Goal: Transaction & Acquisition: Purchase product/service

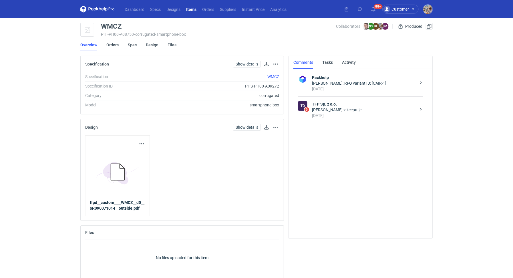
click at [358, 115] on div "[DATE]" at bounding box center [364, 116] width 104 height 6
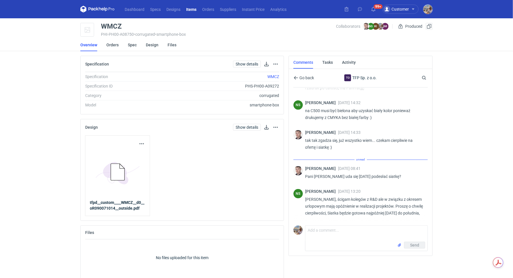
scroll to position [602, 0]
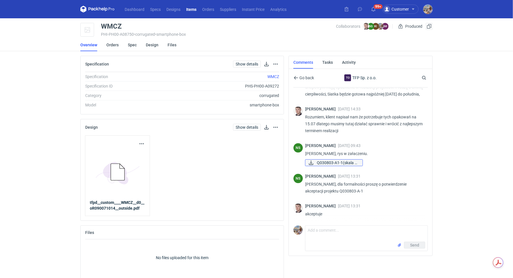
click at [333, 161] on span "Q030803-A1-1(skala 1..." at bounding box center [337, 163] width 41 height 6
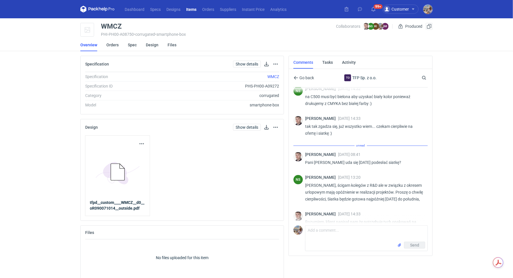
scroll to position [438, 0]
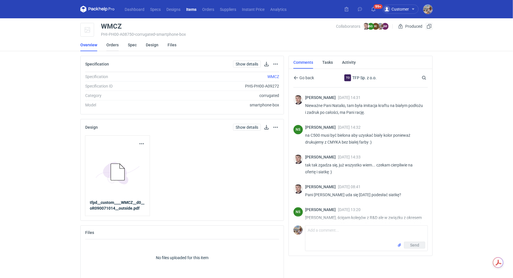
click at [111, 46] on link "Orders" at bounding box center [112, 45] width 12 height 13
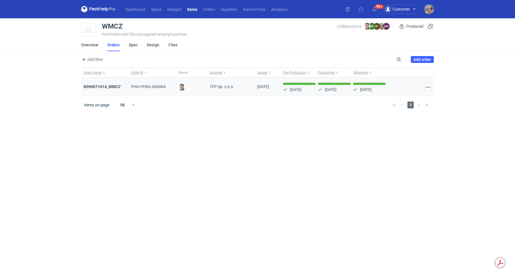
click at [108, 83] on div "R090071014_WMCZ'" at bounding box center [104, 87] width 47 height 18
click at [109, 85] on strong "R090071014_WMCZ'" at bounding box center [102, 86] width 37 height 5
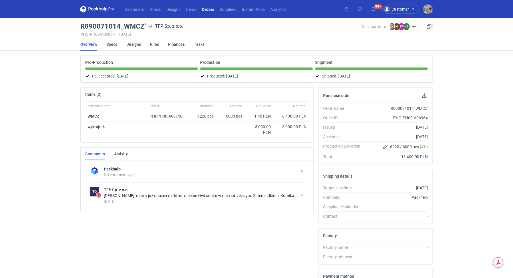
click at [140, 182] on div "To 17 TFP Sp. z o.o. [PERSON_NAME]: mamy już opóźnienie które uniemożliwi odbió…" at bounding box center [197, 195] width 215 height 27
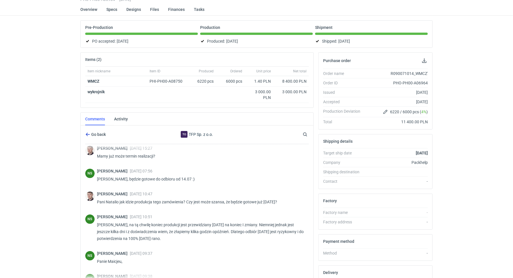
scroll to position [302, 0]
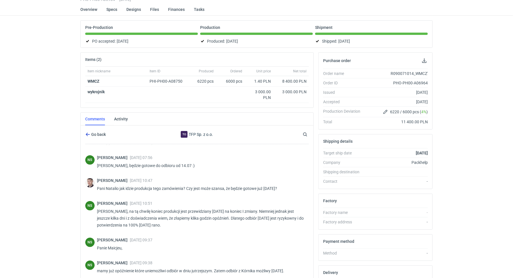
click at [102, 134] on span "Go back" at bounding box center [98, 134] width 16 height 4
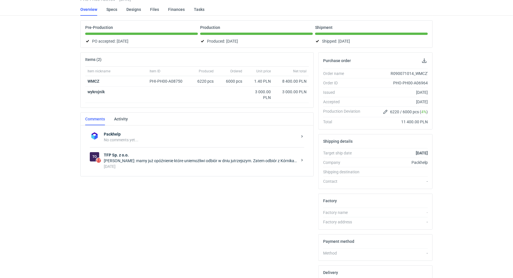
click at [128, 173] on div "Packhelp No comments yet... To 17 TFP Sp. z o.o. [PERSON_NAME]: mamy już opóźni…" at bounding box center [197, 151] width 233 height 51
click at [148, 166] on div "[DATE]" at bounding box center [201, 167] width 194 height 6
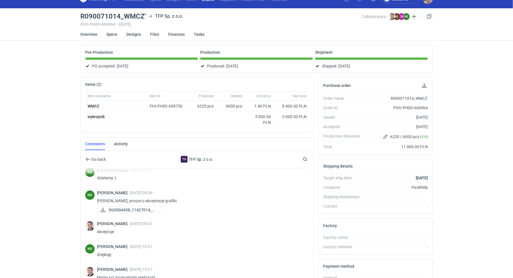
scroll to position [192, 0]
click at [132, 207] on span "DG0004438_11427014_a..." at bounding box center [132, 210] width 47 height 6
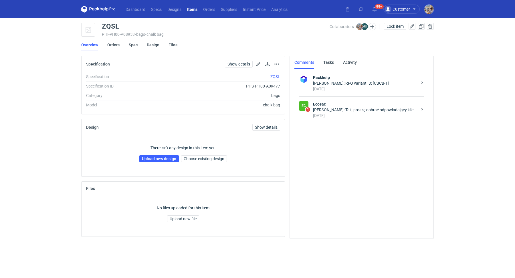
click at [369, 114] on div "5 days ago" at bounding box center [365, 116] width 104 height 6
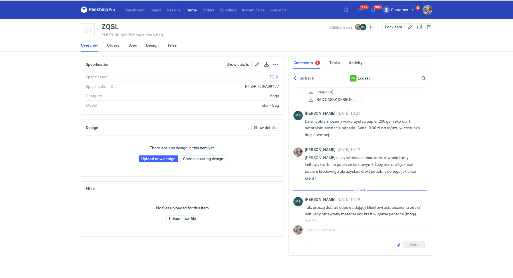
scroll to position [180, 0]
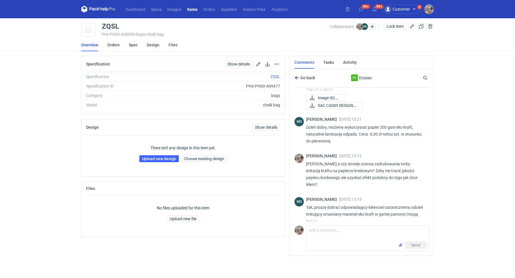
click at [300, 77] on span "Go back" at bounding box center [307, 78] width 16 height 4
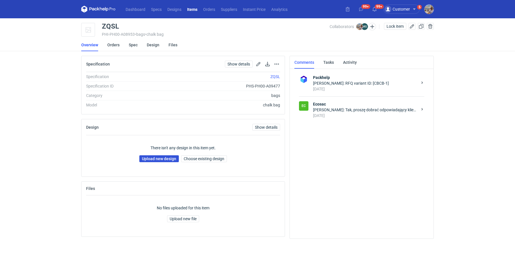
click at [159, 159] on link "Upload new design" at bounding box center [158, 158] width 39 height 7
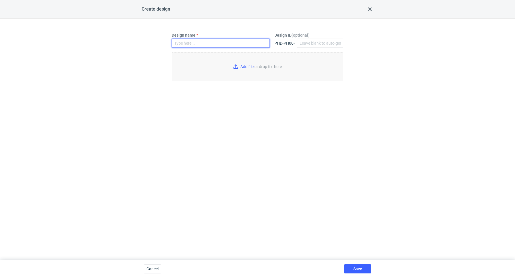
click at [197, 46] on input "Design name" at bounding box center [221, 43] width 98 height 9
paste input "ZQSL"
type input "ZQSL"
click at [250, 62] on input "Add file or drop file here" at bounding box center [258, 66] width 172 height 29
type input "C:\fakepath\esc__custom____ZQSL__d0__oR093511264__v2.pdf"
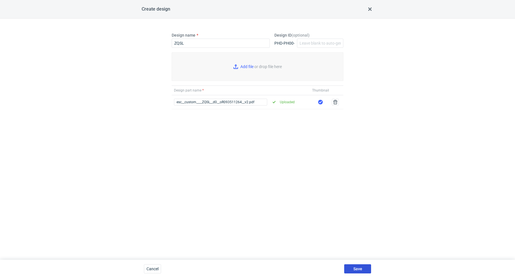
click at [363, 267] on button "Save" at bounding box center [357, 268] width 27 height 9
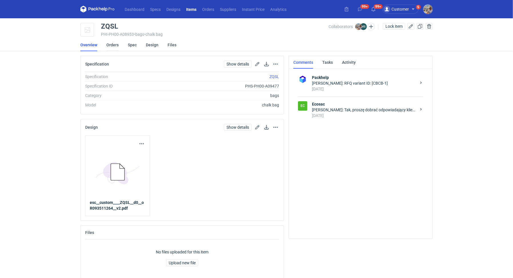
click at [115, 47] on link "Orders" at bounding box center [112, 45] width 12 height 13
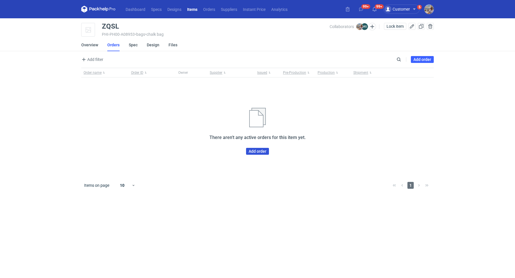
click at [262, 150] on link "Add order" at bounding box center [257, 151] width 23 height 7
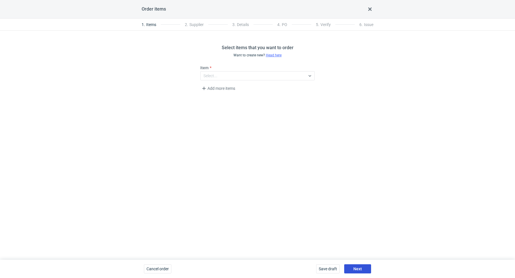
click at [357, 267] on span "Next" at bounding box center [357, 269] width 9 height 4
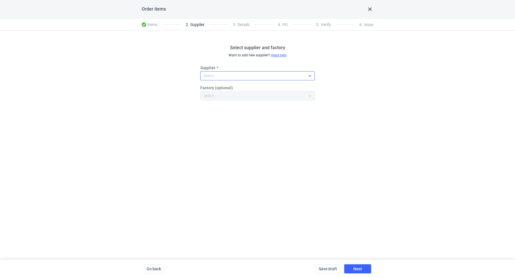
click at [235, 74] on div "Select..." at bounding box center [253, 76] width 105 height 8
type input "ecosac"
click at [236, 86] on div "Ecosac" at bounding box center [257, 89] width 105 height 6
click at [356, 265] on button "Next" at bounding box center [357, 268] width 27 height 9
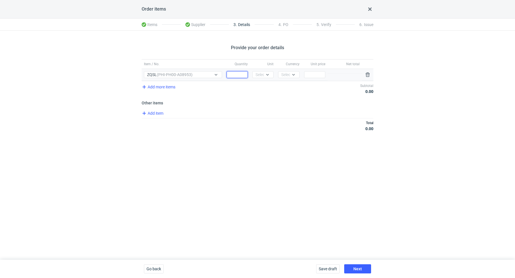
click at [236, 74] on input "Quantity" at bounding box center [237, 74] width 21 height 7
paste input "500"
type input "500"
click at [262, 76] on div "Select..." at bounding box center [262, 75] width 14 height 6
click at [263, 89] on span "pcs" at bounding box center [260, 87] width 6 height 6
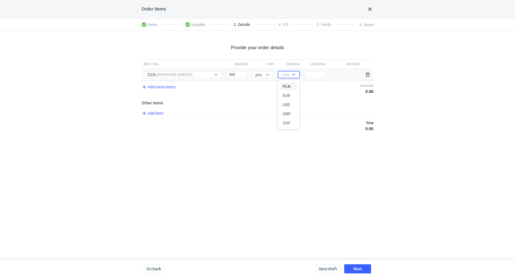
click at [293, 74] on icon at bounding box center [293, 74] width 5 height 5
click at [293, 88] on div "PLN" at bounding box center [289, 87] width 12 height 6
click at [313, 74] on input "Price" at bounding box center [314, 74] width 21 height 7
paste input "7"
type input "7"
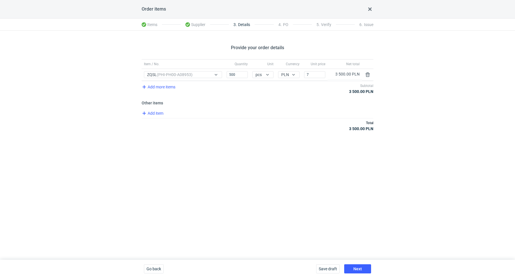
click at [294, 117] on div "Add item" at bounding box center [256, 114] width 233 height 8
click at [356, 268] on span "Next" at bounding box center [357, 269] width 9 height 4
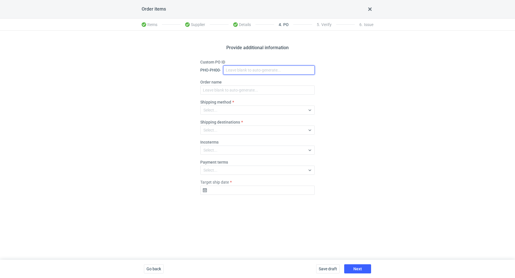
click at [249, 68] on input "Custom PO ID" at bounding box center [269, 70] width 92 height 9
paste input "R093511264"
paste input "ZQSL"
drag, startPoint x: 277, startPoint y: 71, endPoint x: 223, endPoint y: 55, distance: 55.9
click at [223, 55] on div "Provide additional information Custom PO ID PHO-PH00- R093511264_ZQSL Order nam…" at bounding box center [257, 145] width 515 height 229
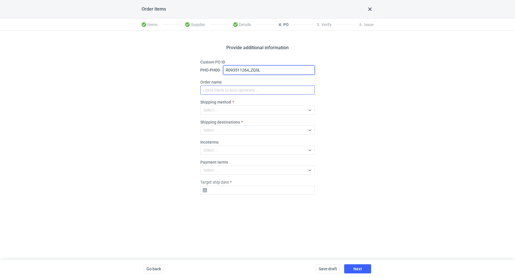
type input "R093511264_ZQSL"
click at [238, 89] on input "Order name" at bounding box center [257, 90] width 114 height 9
paste input "R093511264_ZQSL"
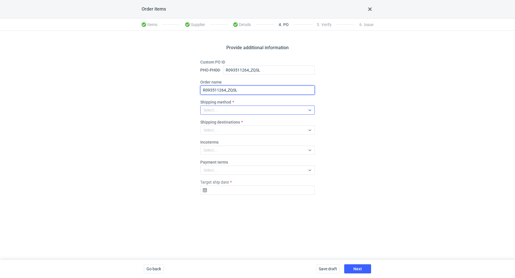
type input "R093511264_ZQSL"
click at [235, 109] on div "Select..." at bounding box center [253, 110] width 105 height 8
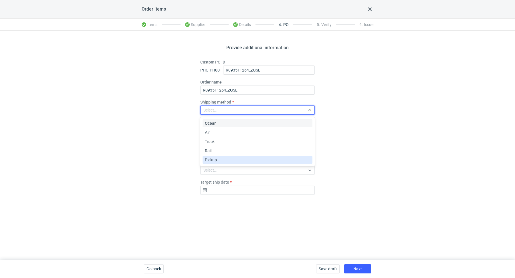
click at [225, 158] on div "Pickup" at bounding box center [257, 160] width 105 height 6
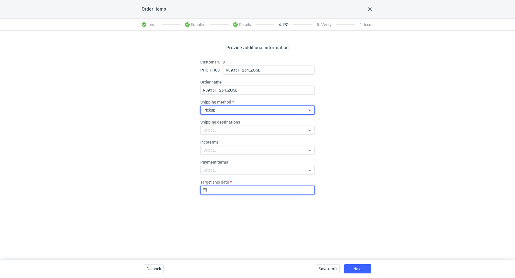
click at [218, 189] on input "Target ship date" at bounding box center [257, 190] width 114 height 9
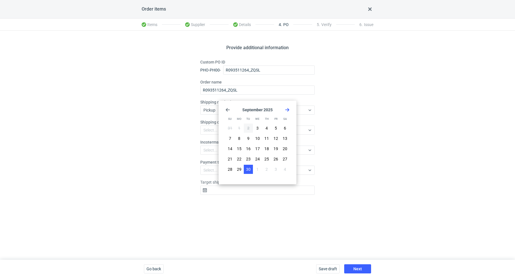
click at [249, 168] on span "30" at bounding box center [248, 169] width 5 height 6
type input "2025-09-30"
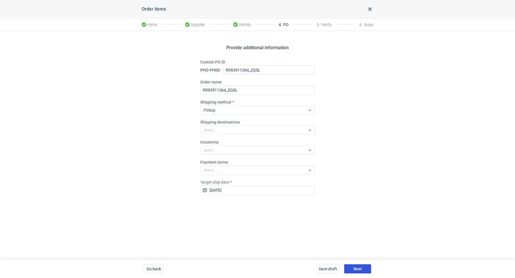
click at [360, 267] on span "Next" at bounding box center [357, 269] width 9 height 4
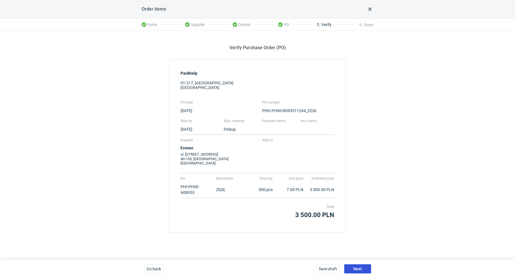
click at [358, 268] on span "Next" at bounding box center [357, 269] width 9 height 4
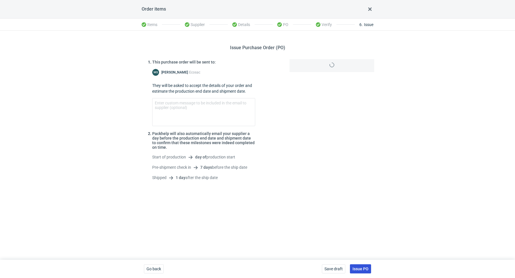
click at [359, 271] on span "Issue PO" at bounding box center [360, 269] width 16 height 4
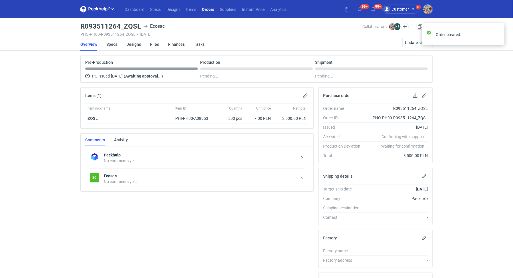
scroll to position [95, 0]
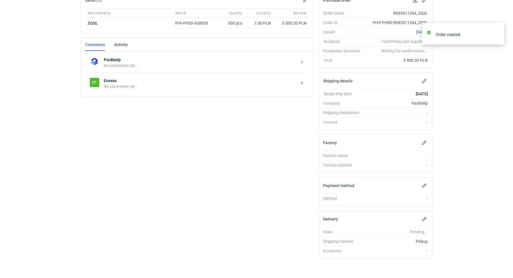
click at [127, 89] on div "Ec Ecosac No comments yet..." at bounding box center [197, 83] width 215 height 21
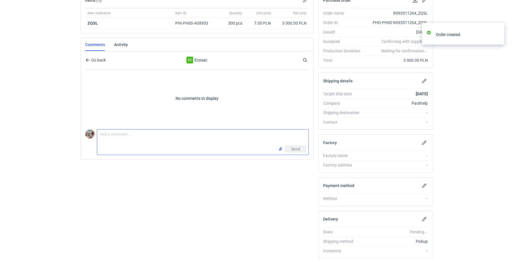
click at [139, 138] on textarea "Comment message" at bounding box center [202, 138] width 211 height 16
paste textarea "CBCB - 1"
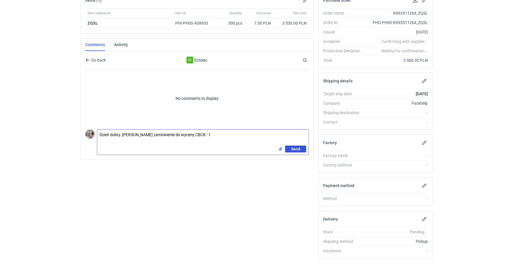
type textarea "Dzień dobry. Panie Michale zamówienie do wyceny CBCB - 1"
click at [294, 148] on span "Send" at bounding box center [295, 149] width 9 height 4
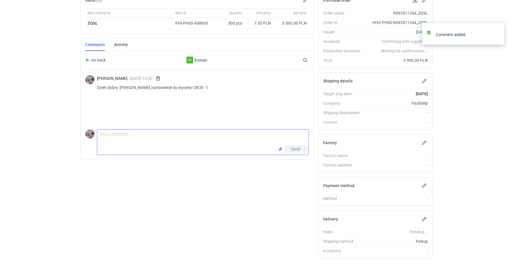
click at [213, 135] on textarea "Comment message" at bounding box center [202, 138] width 211 height 16
type textarea "Proszę o akceptację i wskazanie terminu realizacji."
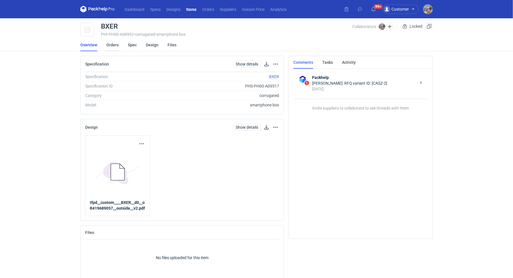
click at [112, 47] on link "Orders" at bounding box center [112, 45] width 12 height 13
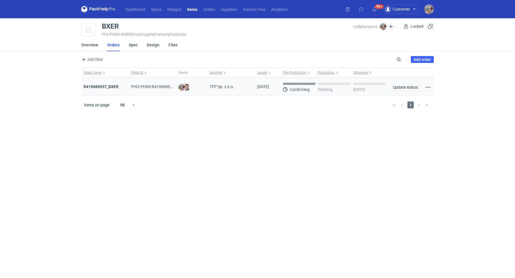
click at [106, 83] on div "R419689057_BXER" at bounding box center [104, 87] width 47 height 18
click at [106, 89] on div "R419689057_BXER" at bounding box center [104, 87] width 47 height 18
click at [107, 88] on strong "R419689057_BXER" at bounding box center [101, 86] width 35 height 5
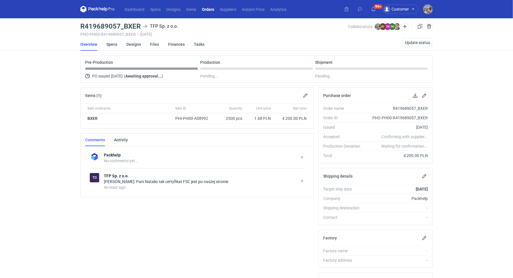
click at [149, 182] on div "Michał Palasek: Pani Natalio tak certyfikat FSC jest po naszej stronie" at bounding box center [201, 182] width 194 height 6
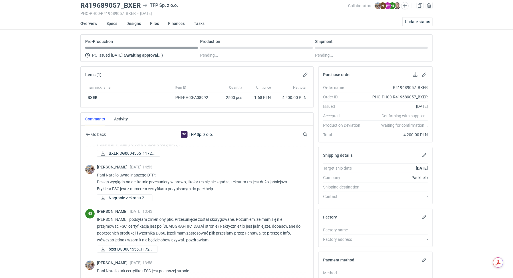
scroll to position [95, 0]
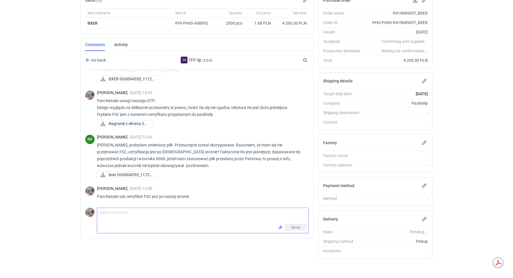
click at [152, 213] on textarea "Comment message" at bounding box center [202, 216] width 211 height 16
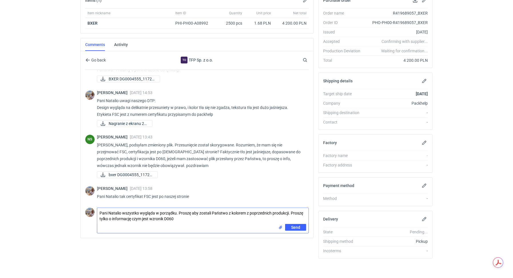
click at [289, 211] on textarea "Pani Natalio wszystko wygląda w porządku. Proszę aby zostali Państwo z kolorem …" at bounding box center [202, 216] width 211 height 16
type textarea "Pani Natalio wszystko wygląda w porządku. Proszę aby zostali Państwo z kolorem …"
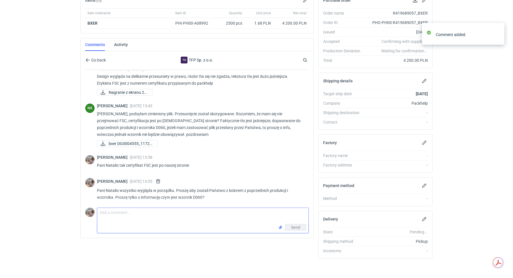
scroll to position [84, 0]
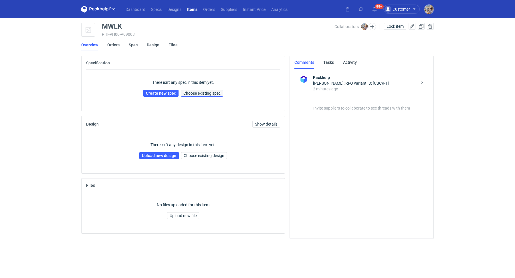
click at [204, 94] on span "Choose existing spec" at bounding box center [201, 93] width 37 height 4
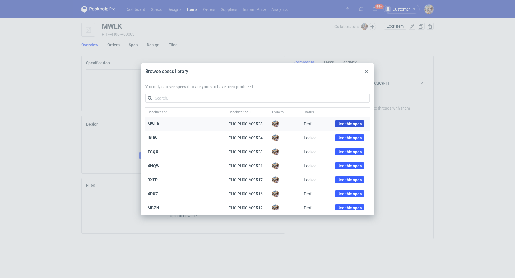
click at [348, 124] on span "Use this spec" at bounding box center [350, 124] width 24 height 4
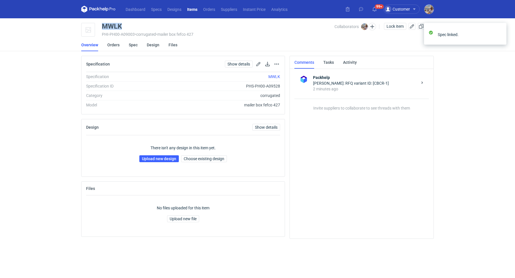
drag, startPoint x: 130, startPoint y: 26, endPoint x: 102, endPoint y: 26, distance: 28.3
click at [102, 26] on div "MWLK" at bounding box center [218, 26] width 233 height 7
copy div "MWLK"
click at [158, 159] on link "Upload new design" at bounding box center [158, 158] width 39 height 7
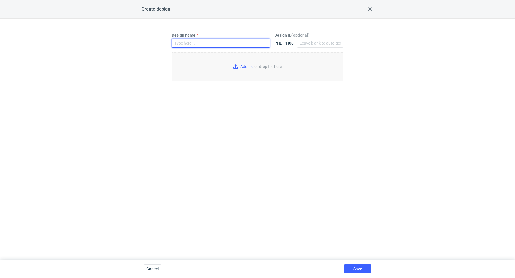
click at [188, 41] on input "Design name" at bounding box center [221, 43] width 98 height 9
paste input "MWLK"
type input "MWLK"
click at [250, 68] on input "Add file or drop file here" at bounding box center [258, 66] width 172 height 29
type input "C:\fakepath\custom__custom____MWLK__d00__oR087286951__inside.pdf"
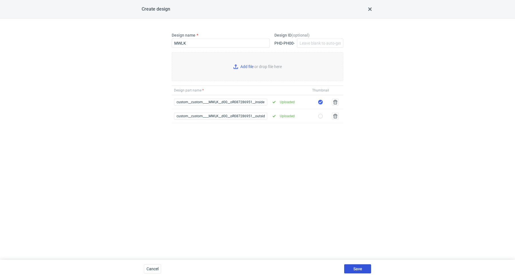
click at [354, 271] on span "Save" at bounding box center [357, 269] width 9 height 4
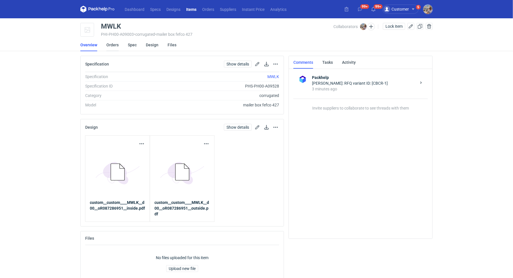
click at [113, 45] on link "Orders" at bounding box center [112, 45] width 12 height 13
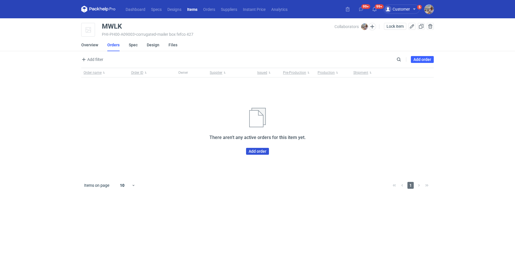
click at [259, 148] on link "Add order" at bounding box center [257, 151] width 23 height 7
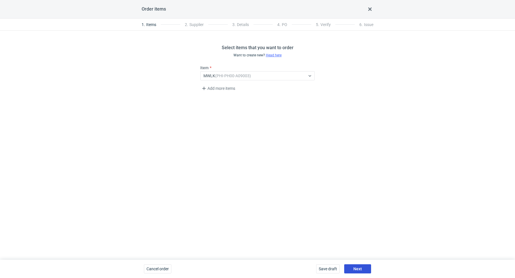
click at [352, 267] on button "Next" at bounding box center [357, 268] width 27 height 9
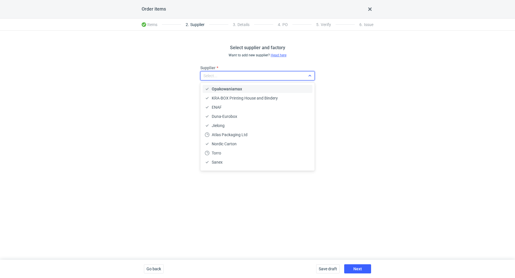
click at [258, 76] on div "Select..." at bounding box center [253, 76] width 105 height 8
type input "serwa"
click at [249, 89] on div "Serwach Sp.z.o.o" at bounding box center [257, 89] width 105 height 6
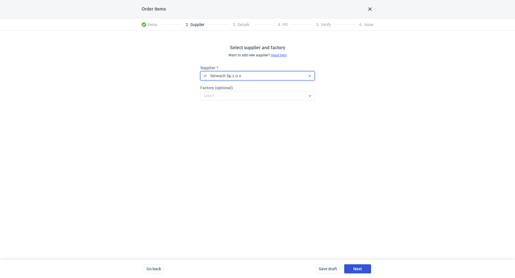
click at [362, 265] on button "Next" at bounding box center [357, 268] width 27 height 9
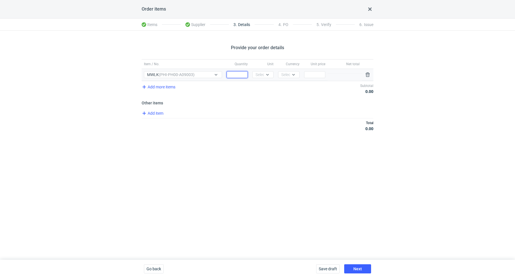
click at [229, 76] on input "Quantity" at bounding box center [237, 74] width 21 height 7
type input "5000"
click at [263, 74] on div "Select..." at bounding box center [262, 75] width 14 height 6
click at [266, 82] on div "pcs" at bounding box center [263, 86] width 17 height 8
click at [289, 79] on div "Currency Select..." at bounding box center [289, 75] width 26 height 12
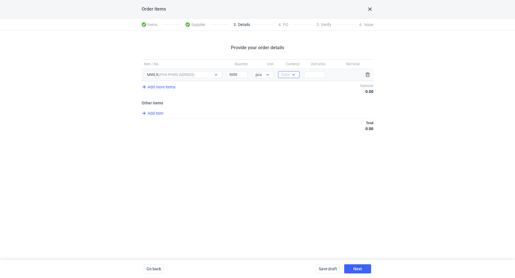
click at [290, 74] on div at bounding box center [293, 74] width 7 height 5
click at [289, 85] on span "PLN" at bounding box center [287, 87] width 8 height 6
click at [311, 77] on input "Price" at bounding box center [314, 74] width 21 height 7
paste input "1.24"
type input "1.24"
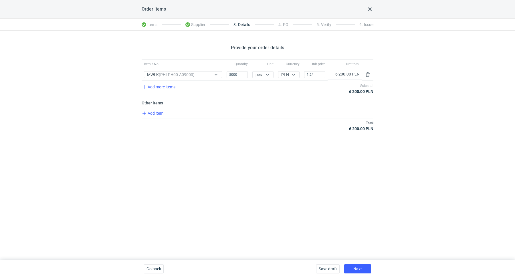
click at [295, 113] on div "Add item" at bounding box center [256, 114] width 233 height 8
click at [163, 112] on span "Add item" at bounding box center [152, 113] width 23 height 7
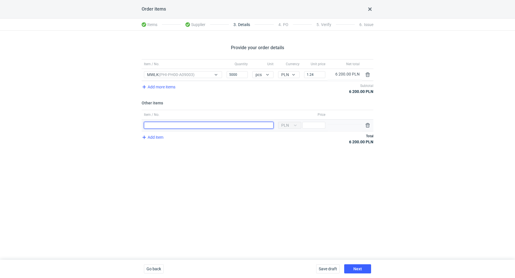
click at [161, 126] on input "Item / No." at bounding box center [209, 125] width 130 height 7
type input "Polimer"
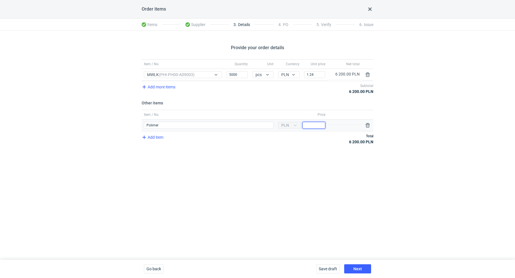
click at [310, 124] on input "Price" at bounding box center [313, 125] width 23 height 7
type input "900"
